Goal: Navigation & Orientation: Find specific page/section

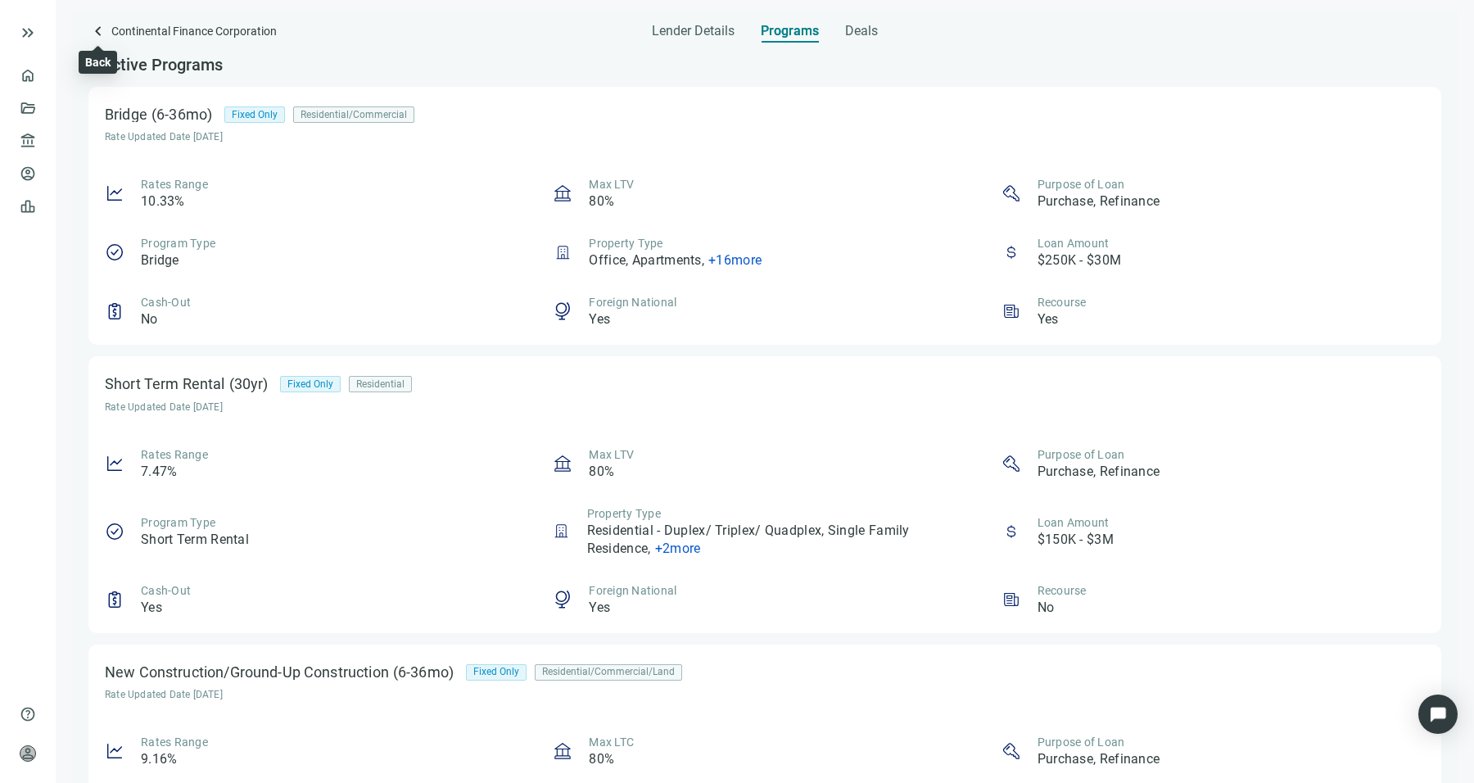
click at [94, 25] on span "keyboard_arrow_left" at bounding box center [98, 31] width 20 height 20
click at [708, 28] on span "Lender Details" at bounding box center [693, 31] width 83 height 16
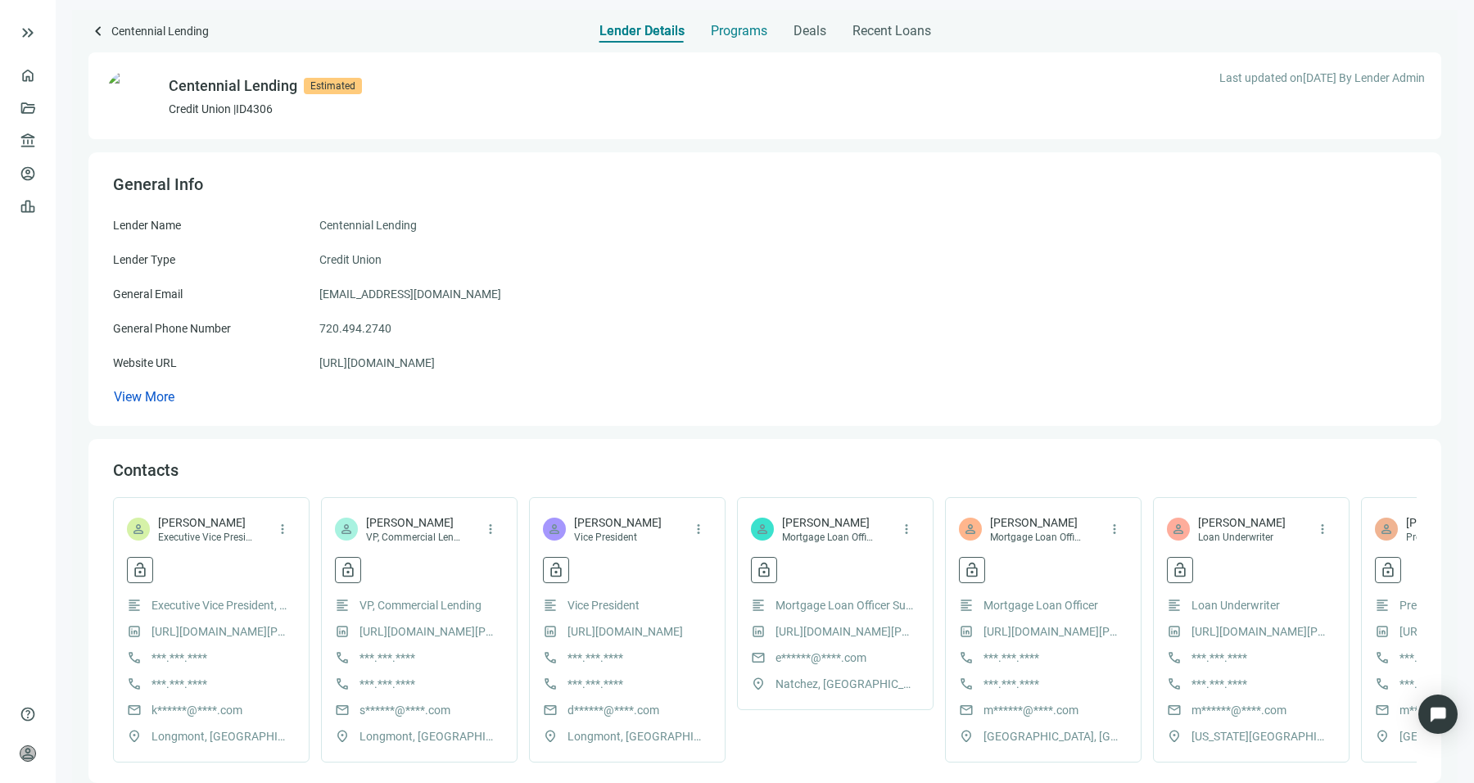
click at [730, 31] on span "Programs" at bounding box center [739, 31] width 57 height 16
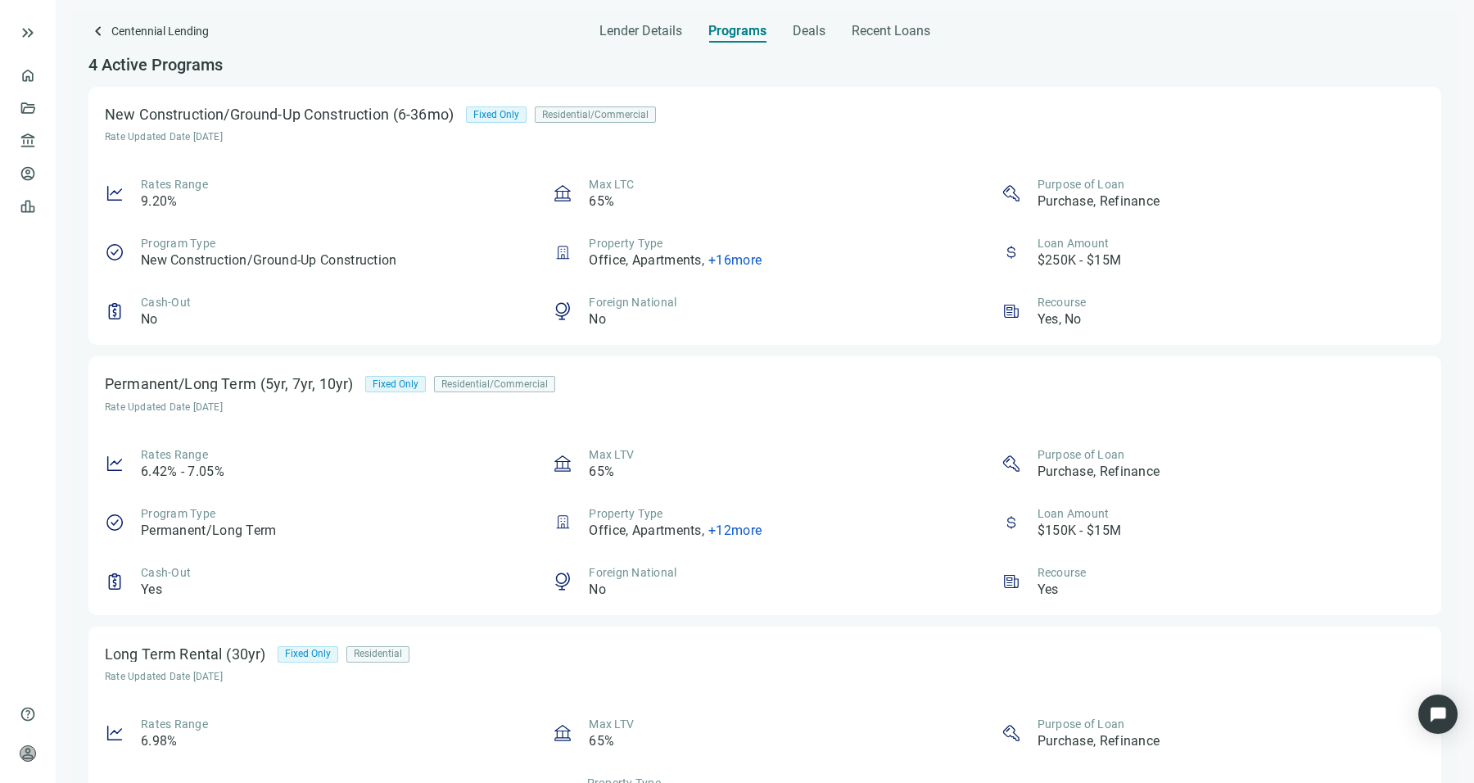
click at [595, 15] on div "Lender Details Programs Deals Recent Loans" at bounding box center [764, 26] width 1353 height 33
drag, startPoint x: 613, startPoint y: 25, endPoint x: 783, endPoint y: 1, distance: 172.1
click at [614, 25] on span "Lender Details" at bounding box center [640, 31] width 83 height 16
